Goal: Task Accomplishment & Management: Manage account settings

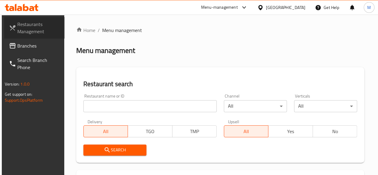
click at [28, 30] on span "Restaurants Management" at bounding box center [38, 28] width 43 height 14
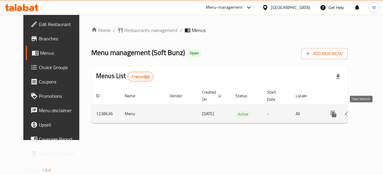
click at [369, 116] on link "enhanced table" at bounding box center [376, 114] width 14 height 14
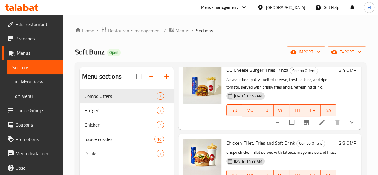
scroll to position [359, 0]
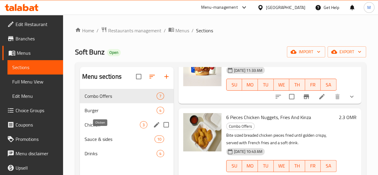
click at [101, 128] on span "Chicken" at bounding box center [112, 124] width 55 height 7
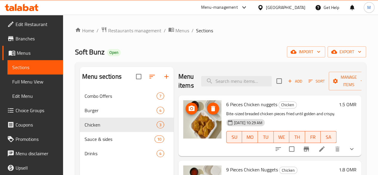
click at [183, 133] on img at bounding box center [202, 119] width 38 height 38
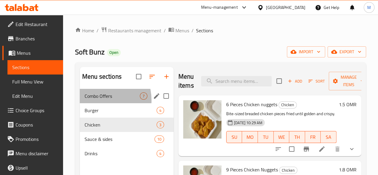
click at [97, 103] on div "Combo Offers 7" at bounding box center [127, 96] width 94 height 14
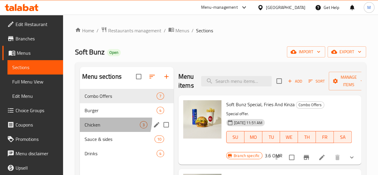
click at [100, 128] on div "Chicken 3" at bounding box center [127, 124] width 94 height 14
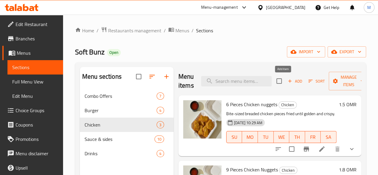
click at [287, 82] on span "Add" at bounding box center [295, 81] width 16 height 7
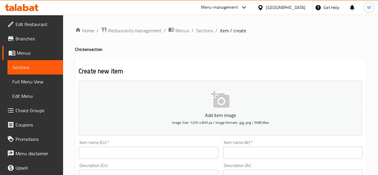
click at [124, 155] on input "text" at bounding box center [149, 152] width 140 height 12
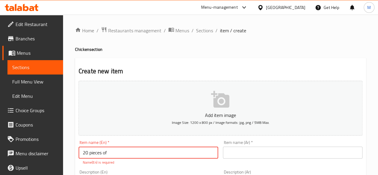
type input "20 pieces of"
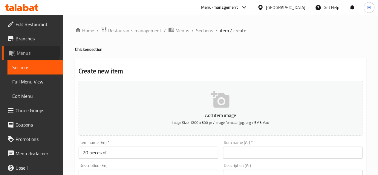
click at [30, 51] on span "Menus" at bounding box center [38, 52] width 42 height 7
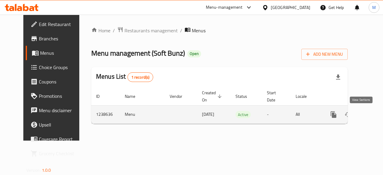
click at [374, 116] on icon "enhanced table" at bounding box center [376, 114] width 5 height 5
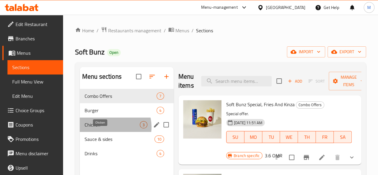
click at [110, 128] on span "Chicken" at bounding box center [112, 124] width 55 height 7
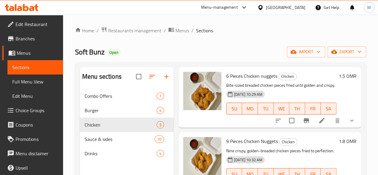
scroll to position [29, 0]
click at [226, 142] on span "9 Pieces Chicken Nuggets" at bounding box center [252, 140] width 52 height 9
click at [311, 149] on p "Nine crispy, golden-breaded chicken pieces fried to perfection." at bounding box center [281, 150] width 110 height 7
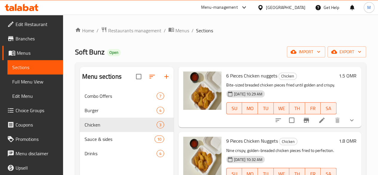
click at [311, 150] on p "Nine crispy, golden-breaded chicken pieces fried to perfection." at bounding box center [281, 150] width 110 height 7
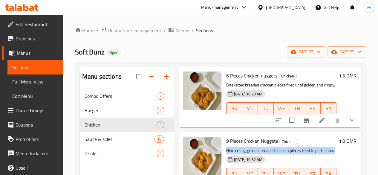
click at [311, 150] on p "Nine crispy, golden-breaded chicken pieces fried to perfection." at bounding box center [281, 150] width 110 height 7
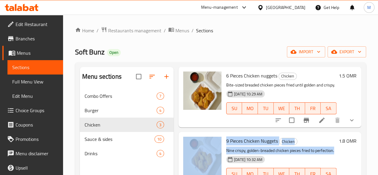
drag, startPoint x: 312, startPoint y: 152, endPoint x: 200, endPoint y: 142, distance: 112.8
click at [200, 142] on div "9 Pieces Chicken Nuggets Chicken Nine crispy, golden-breaded chicken pieces fri…" at bounding box center [270, 162] width 178 height 56
copy div "9 Pieces Chicken Nuggets Chicken Nine crispy, golden-breaded chicken pieces fri…"
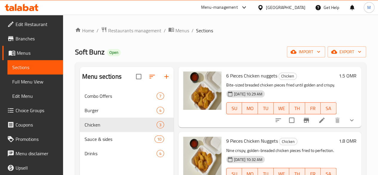
click at [275, 57] on div "Soft Bunz Open import export" at bounding box center [220, 51] width 291 height 11
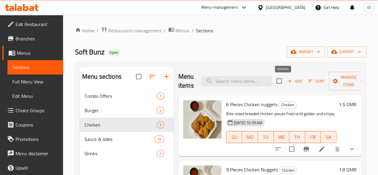
click at [287, 82] on span "Add" at bounding box center [295, 81] width 16 height 7
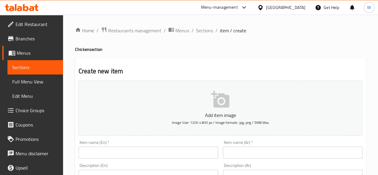
click at [200, 158] on input "text" at bounding box center [149, 152] width 140 height 12
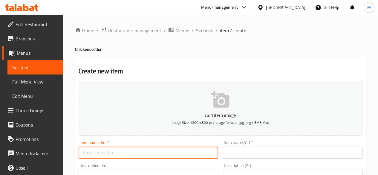
paste input "9 Pieces Chicken Nuggets Chicken"
click at [82, 152] on input "9 Pieces Chicken Nuggets Chicken" at bounding box center [149, 152] width 140 height 12
click at [158, 154] on input "20 Pieces Chicken Nuggets Chicken" at bounding box center [149, 152] width 140 height 12
type input "20 Pieces Chicken Nuggets"
click at [211, 160] on div "Item name (En)   * 20 Pieces Chicken Nuggets Item name (En) *" at bounding box center [148, 149] width 144 height 23
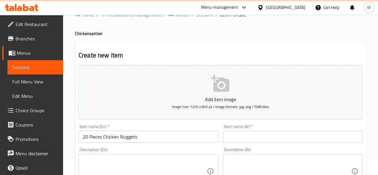
scroll to position [16, 0]
click at [210, 161] on div "Description (En)" at bounding box center [149, 170] width 140 height 35
drag, startPoint x: 291, startPoint y: 149, endPoint x: 279, endPoint y: 147, distance: 11.7
click at [290, 149] on div "Description (Ar) Description (Ar)" at bounding box center [293, 167] width 140 height 41
click at [131, 153] on div "Description (En)" at bounding box center [149, 170] width 140 height 35
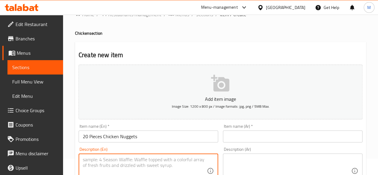
paste textarea "Nine crispy, golden-breaded chicken pieces fried to perfection."
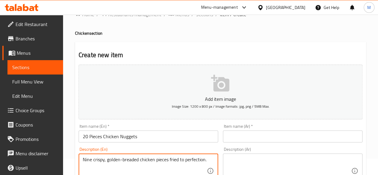
drag, startPoint x: 91, startPoint y: 160, endPoint x: 84, endPoint y: 160, distance: 7.2
click at [84, 160] on textarea "Nine crispy, golden-breaded chicken pieces fried to perfection." at bounding box center [145, 171] width 124 height 28
click at [84, 159] on textarea "twenty crispy, golden-breaded chicken pieces fried to perfection." at bounding box center [145, 171] width 124 height 28
type textarea "Twenty crispy, golden-breaded chicken pieces fried to perfection."
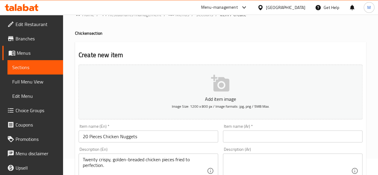
click at [223, 162] on div "Description (Ar)" at bounding box center [293, 170] width 140 height 35
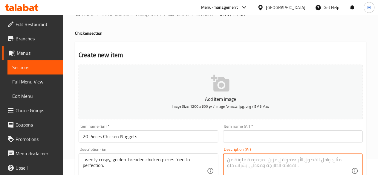
click at [215, 147] on div "Description (En) Twenty crispy, golden-breaded chicken pieces fried to perfecti…" at bounding box center [149, 167] width 140 height 41
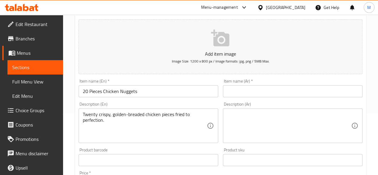
scroll to position [62, 0]
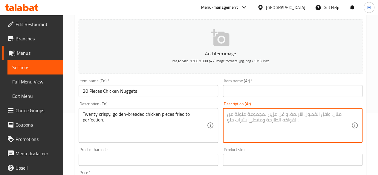
click at [239, 117] on textarea at bounding box center [289, 125] width 124 height 28
paste textarea "تسع قطع دجاج مقرمشة ومغطاة باللون الذهبي ومقلية بإتقان."
type textarea "تسع قطع دجاج مقرمشة ومغطاة باللون الذهبي ومقلية بإتقان."
click at [340, 114] on textarea "تسع قطع دجاج مقرمشة ومغطاة باللون الذهبي ومقلية بإتقان." at bounding box center [289, 125] width 124 height 28
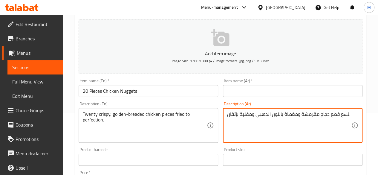
click at [340, 114] on textarea "تسع قطع دجاج مقرمشة ومغطاة باللون الذهبي ومقلية بإتقان." at bounding box center [289, 125] width 124 height 28
paste textarea "تسع قطع دجاج مقرمشة ومغطاة باللون الذهبي ومقلية بإتقان."
drag, startPoint x: 340, startPoint y: 116, endPoint x: 348, endPoint y: 116, distance: 7.8
click at [348, 116] on textarea "تسع قطع دجاج مقرمشة ومغطاة باللون الذهبي ومقلية بإتقان" at bounding box center [289, 125] width 124 height 28
click at [318, 115] on textarea "عشرين قطع دجاج مقرمشة ومغطاة باللون الذهبي و[GEOGRAPHIC_DATA] بإتقان" at bounding box center [289, 125] width 124 height 28
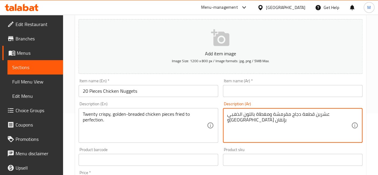
type textarea "عشرين قطعة دجاج مقرمشة ومغطاة باللون الذهبي و[GEOGRAPHIC_DATA] بإتقان"
click at [162, 93] on input "20 Pieces Chicken Nuggets" at bounding box center [149, 91] width 140 height 12
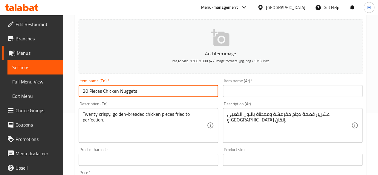
click at [162, 93] on input "20 Pieces Chicken Nuggets" at bounding box center [149, 91] width 140 height 12
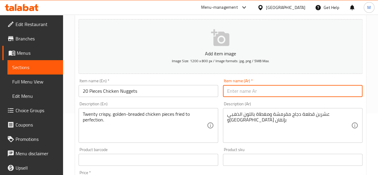
click at [234, 86] on input "text" at bounding box center [293, 91] width 140 height 12
paste input "20 قطعة من قطع الدجاج"
type input "20 قطعة من قطع الدجاج"
click at [221, 104] on div "Description (Ar) عشرين قطعة دجاج مقرمشة ومغطاة باللون الذهبي ومقلية بإتقان Desc…" at bounding box center [293, 122] width 144 height 46
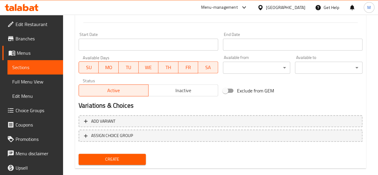
scroll to position [247, 0]
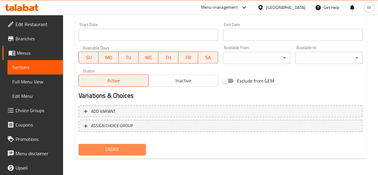
click at [140, 146] on span "Create" at bounding box center [112, 149] width 58 height 7
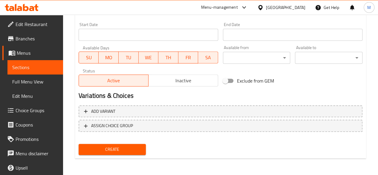
click at [29, 56] on span "Menus" at bounding box center [38, 52] width 42 height 7
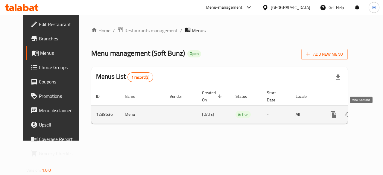
click at [369, 112] on link "enhanced table" at bounding box center [376, 114] width 14 height 14
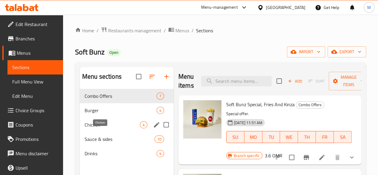
click at [113, 128] on span "Chicken" at bounding box center [112, 124] width 55 height 7
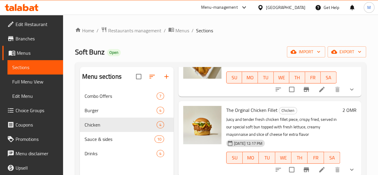
scroll to position [84, 0]
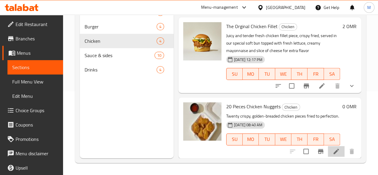
click at [329, 155] on li at bounding box center [336, 151] width 17 height 11
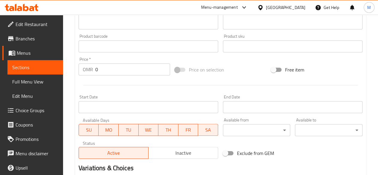
scroll to position [155, 0]
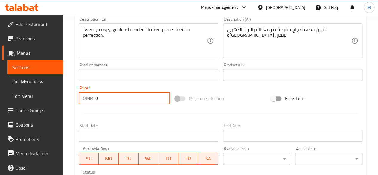
click at [138, 96] on input "0" at bounding box center [132, 98] width 75 height 12
type input "4.5"
click at [141, 109] on div at bounding box center [220, 113] width 289 height 15
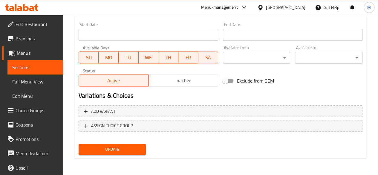
scroll to position [256, 0]
click at [130, 144] on button "Update" at bounding box center [113, 148] width 68 height 11
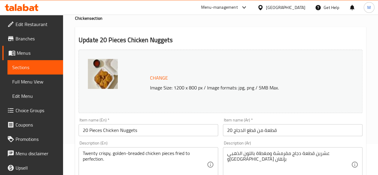
scroll to position [31, 0]
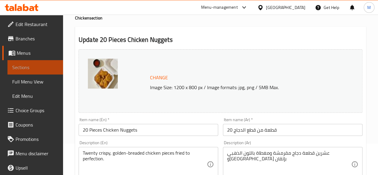
click at [38, 65] on span "Sections" at bounding box center [35, 67] width 46 height 7
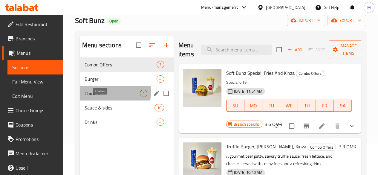
click at [104, 97] on span "Chicken" at bounding box center [112, 93] width 55 height 7
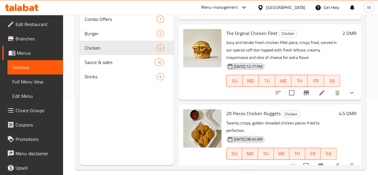
scroll to position [84, 0]
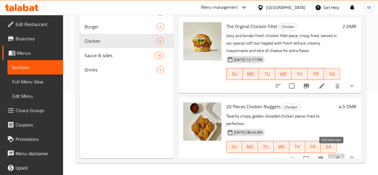
click at [333, 155] on icon at bounding box center [336, 158] width 7 height 7
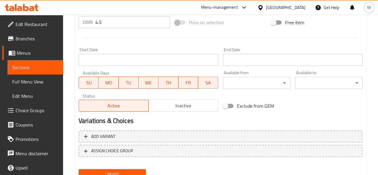
scroll to position [256, 0]
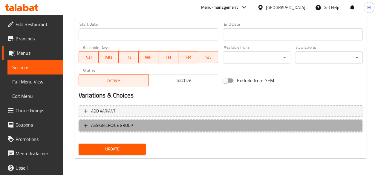
click at [186, 123] on span "ASSIGN CHOICE GROUP" at bounding box center [220, 125] width 273 height 7
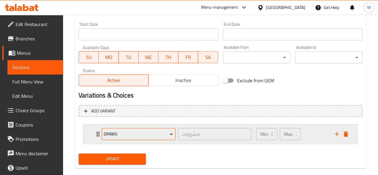
click at [170, 132] on icon "Expand" at bounding box center [171, 134] width 6 height 6
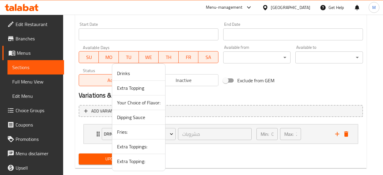
click at [145, 121] on span "Dipping Sauce" at bounding box center [138, 117] width 43 height 7
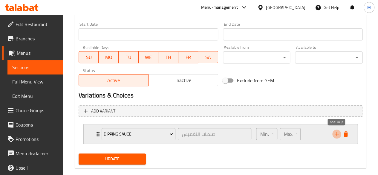
click at [340, 134] on icon "add" at bounding box center [336, 133] width 7 height 7
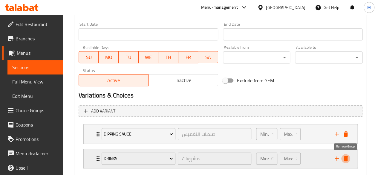
click at [346, 158] on icon "delete" at bounding box center [346, 158] width 4 height 5
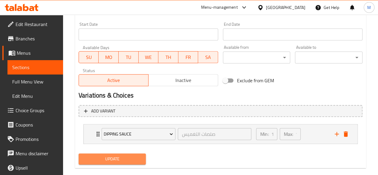
click at [100, 159] on span "Update" at bounding box center [112, 158] width 58 height 7
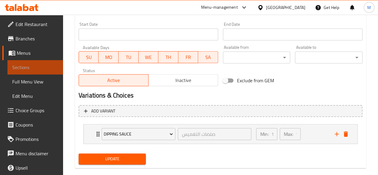
click at [42, 74] on link "Sections" at bounding box center [35, 67] width 56 height 14
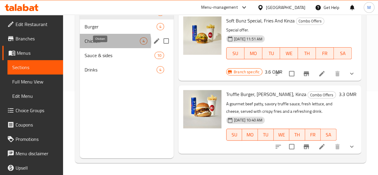
click at [109, 45] on span "Chicken" at bounding box center [112, 40] width 55 height 7
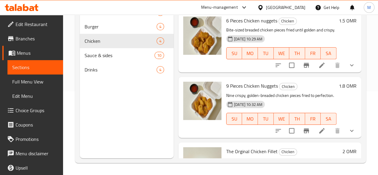
scroll to position [125, 0]
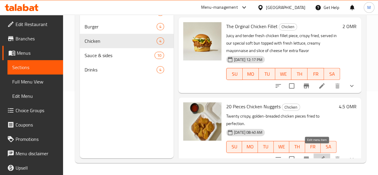
click at [318, 155] on icon at bounding box center [321, 158] width 7 height 7
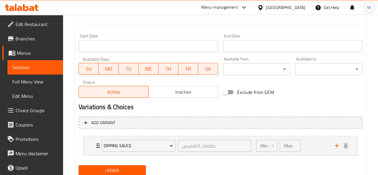
scroll to position [245, 0]
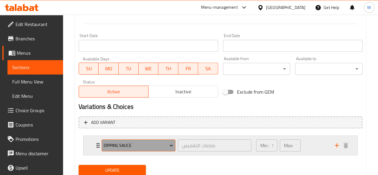
click at [171, 146] on icon "Expand" at bounding box center [171, 145] width 6 height 6
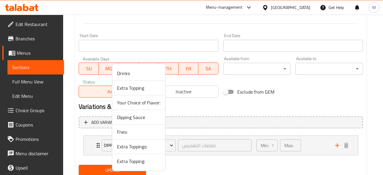
click at [25, 107] on div at bounding box center [191, 87] width 383 height 175
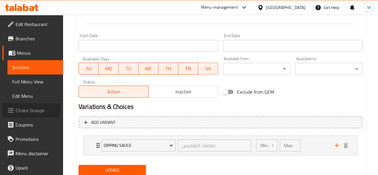
click at [25, 107] on span "Choice Groups" at bounding box center [37, 110] width 43 height 7
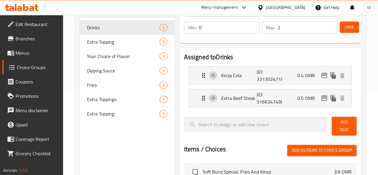
scroll to position [74, 0]
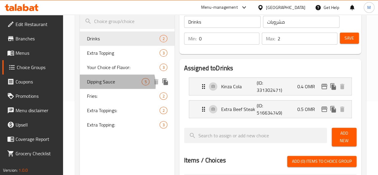
click at [117, 85] on span "Dipping Sauce" at bounding box center [114, 81] width 55 height 7
type input "Dipping Sauce"
type input "صلصات التغميس"
type input "1"
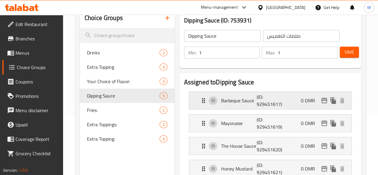
scroll to position [59, 0]
click at [162, 94] on icon "duplicate" at bounding box center [165, 95] width 7 height 7
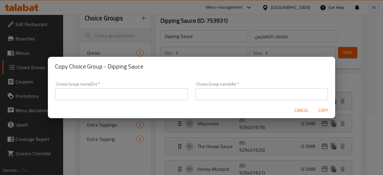
click at [138, 93] on input "text" at bounding box center [121, 94] width 133 height 12
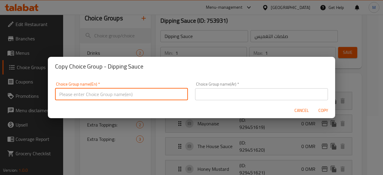
click at [298, 111] on span "Cancel" at bounding box center [301, 110] width 14 height 7
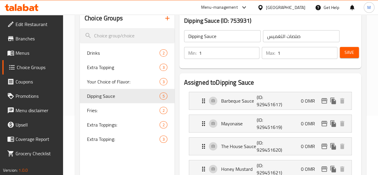
click at [189, 37] on input "Dipping Sauce" at bounding box center [222, 36] width 77 height 12
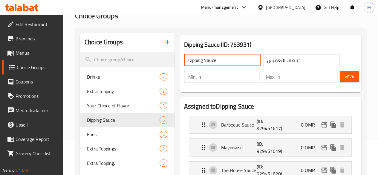
scroll to position [38, 0]
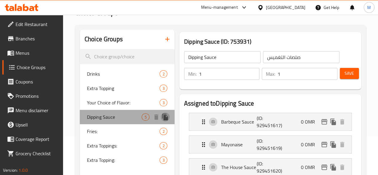
click at [162, 118] on icon "duplicate" at bounding box center [165, 117] width 6 height 7
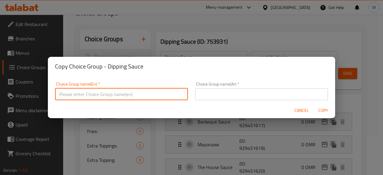
click at [114, 95] on input "text" at bounding box center [121, 94] width 133 height 12
click at [114, 95] on input "Your choice of 2 dipping sauce" at bounding box center [121, 94] width 133 height 12
type input "Your choice of 2 dipping sauce"
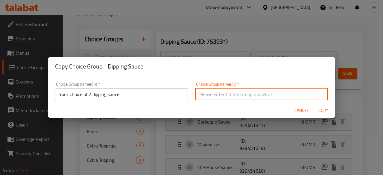
click at [214, 94] on input "text" at bounding box center [261, 94] width 133 height 12
paste input "اختيارك من 2 صلصة غمس"
click at [206, 96] on input "اختيارك من 2 صلصة غمس" at bounding box center [261, 94] width 133 height 12
click at [207, 95] on input "اختيارك من 2 صلصة غمس" at bounding box center [261, 94] width 133 height 12
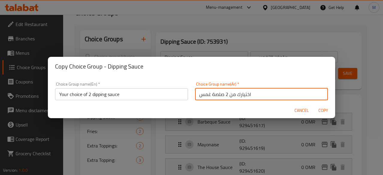
click at [209, 95] on input "اختيارك من 2 صلصة غمس" at bounding box center [261, 94] width 133 height 12
click at [203, 95] on input "اختيارك من 2 صلصة تغمس" at bounding box center [261, 94] width 133 height 12
type input "اختيارك من 2 صلصة تغميس"
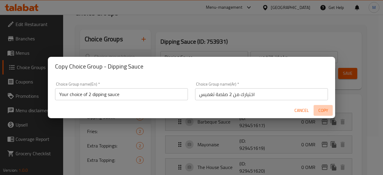
click at [324, 110] on span "Copy" at bounding box center [323, 110] width 14 height 7
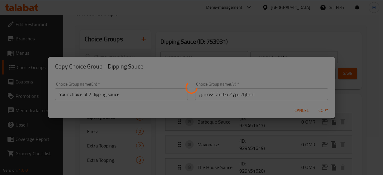
type input "Your choice of 2 dipping sauce"
type input "اختيارك من 2 صلصة تغميس"
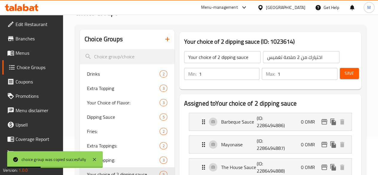
scroll to position [67, 0]
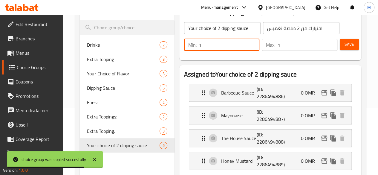
click at [199, 46] on input "1" at bounding box center [229, 45] width 61 height 12
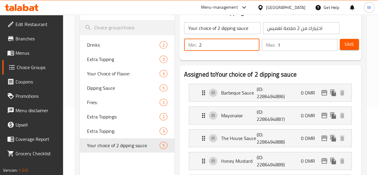
type input "2"
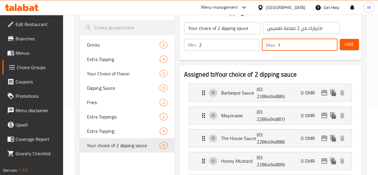
click at [279, 44] on input "1" at bounding box center [308, 45] width 60 height 12
type input "2"
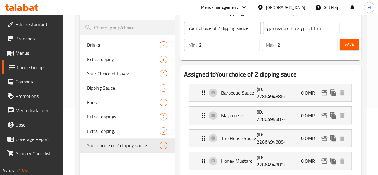
click at [343, 57] on div "Your choice of 2 dipping sauce ​ اختيارك من 2 صلصة تغميس ​ Min: 2 ​ Max: 2 ​ Sa…" at bounding box center [270, 36] width 177 height 43
click at [345, 47] on span "Save" at bounding box center [350, 44] width 10 height 7
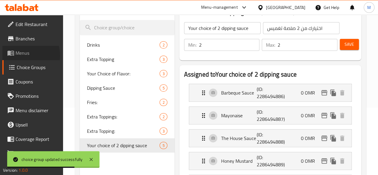
click at [23, 55] on span "Menus" at bounding box center [37, 52] width 43 height 7
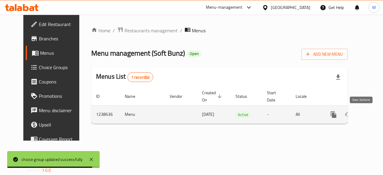
click at [373, 115] on icon "enhanced table" at bounding box center [376, 114] width 7 height 7
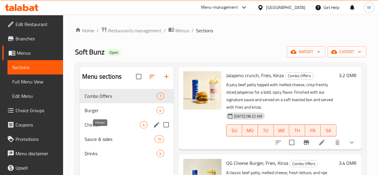
click at [109, 128] on span "Chicken" at bounding box center [112, 124] width 55 height 7
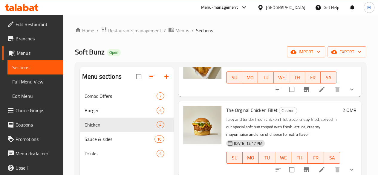
scroll to position [84, 0]
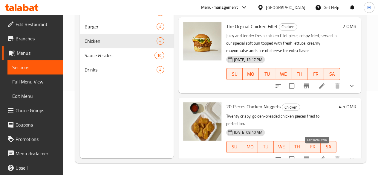
click at [318, 155] on icon at bounding box center [321, 158] width 7 height 7
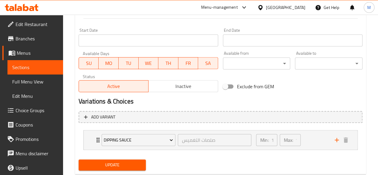
scroll to position [255, 0]
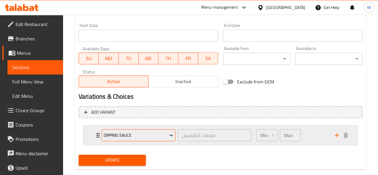
click at [155, 138] on span "Dipping Sauce" at bounding box center [138, 135] width 69 height 7
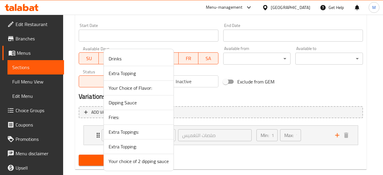
click at [152, 158] on span "Your choice of 2 dipping sauce" at bounding box center [138, 161] width 60 height 7
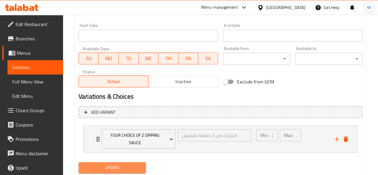
click at [126, 169] on span "Update" at bounding box center [112, 167] width 58 height 7
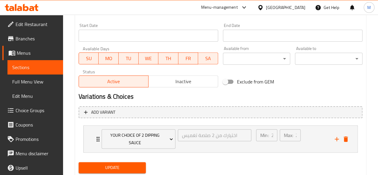
click at [34, 40] on span "Branches" at bounding box center [37, 38] width 43 height 7
